Goal: Find specific page/section: Find specific page/section

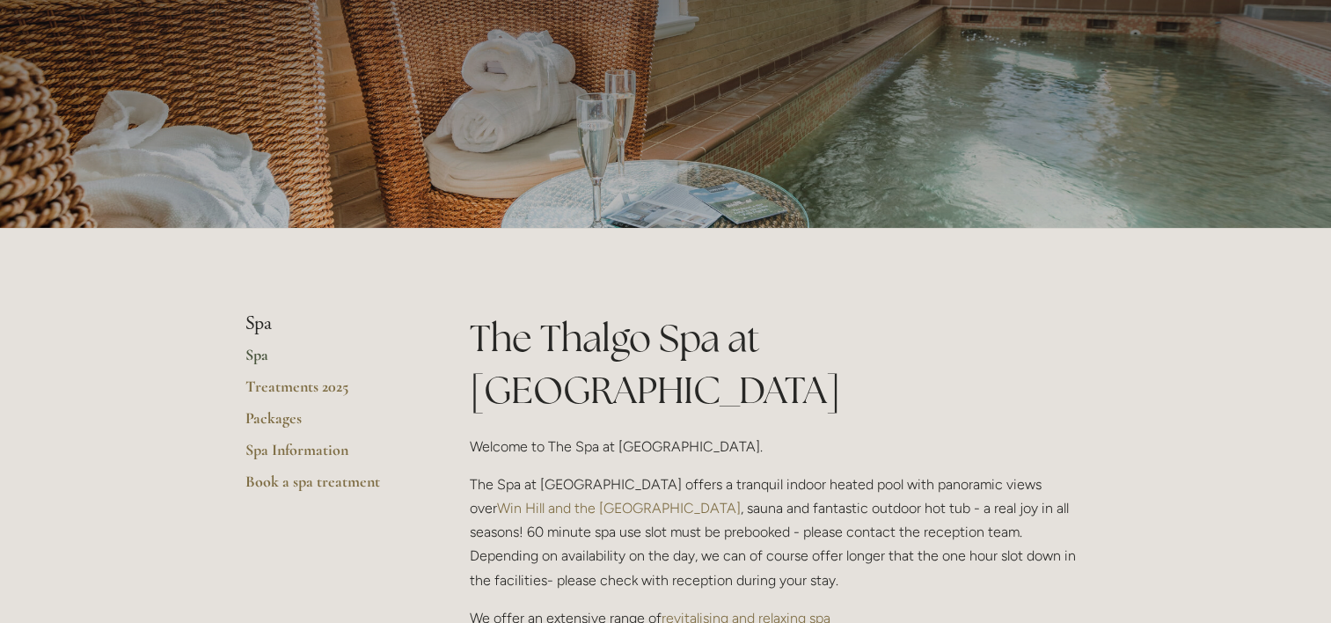
scroll to position [161, 0]
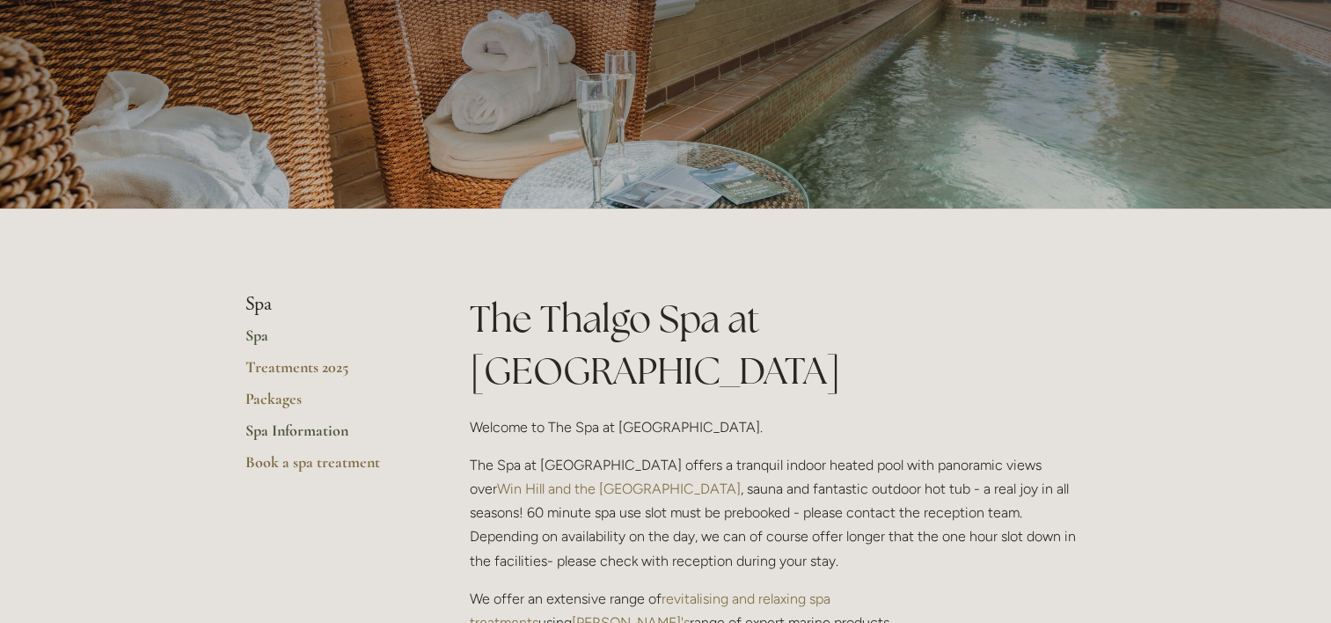
click at [321, 428] on link "Spa Information" at bounding box center [329, 436] width 168 height 32
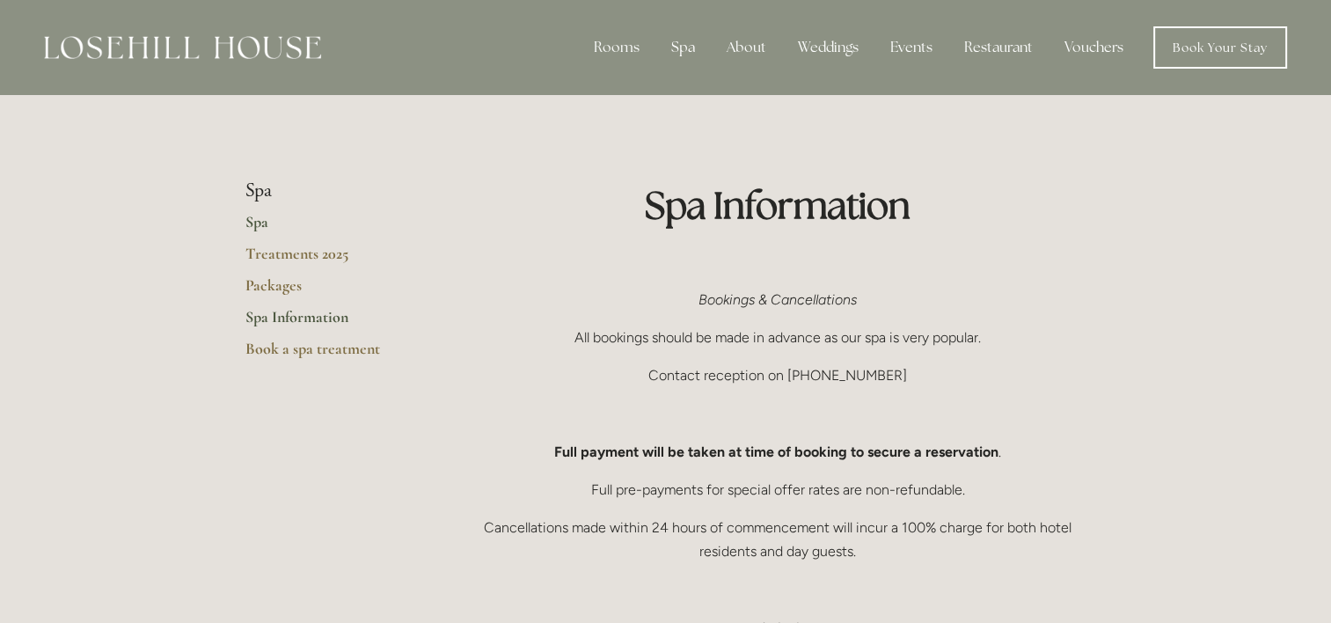
click at [262, 223] on link "Spa" at bounding box center [329, 228] width 168 height 32
